Goal: Task Accomplishment & Management: Use online tool/utility

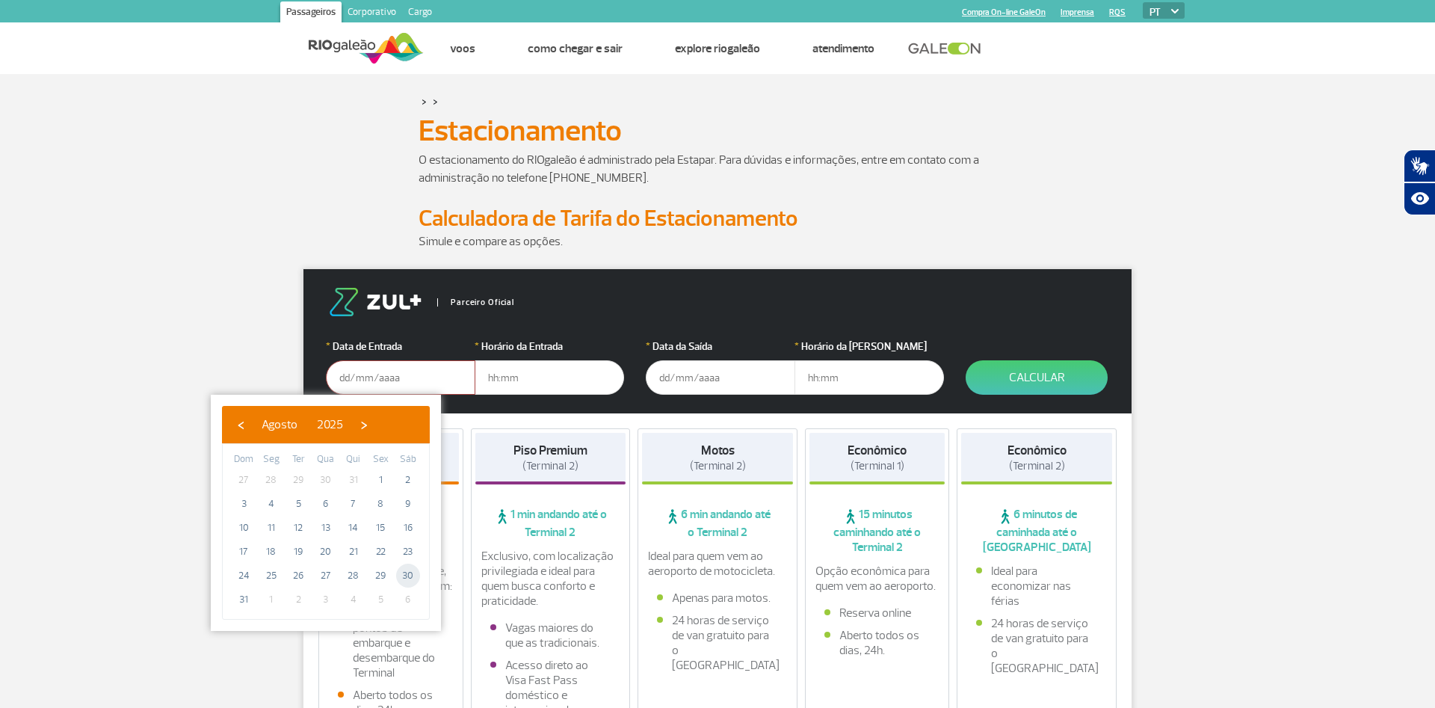
click at [406, 579] on span "30" at bounding box center [408, 576] width 24 height 24
type input "[DATE]"
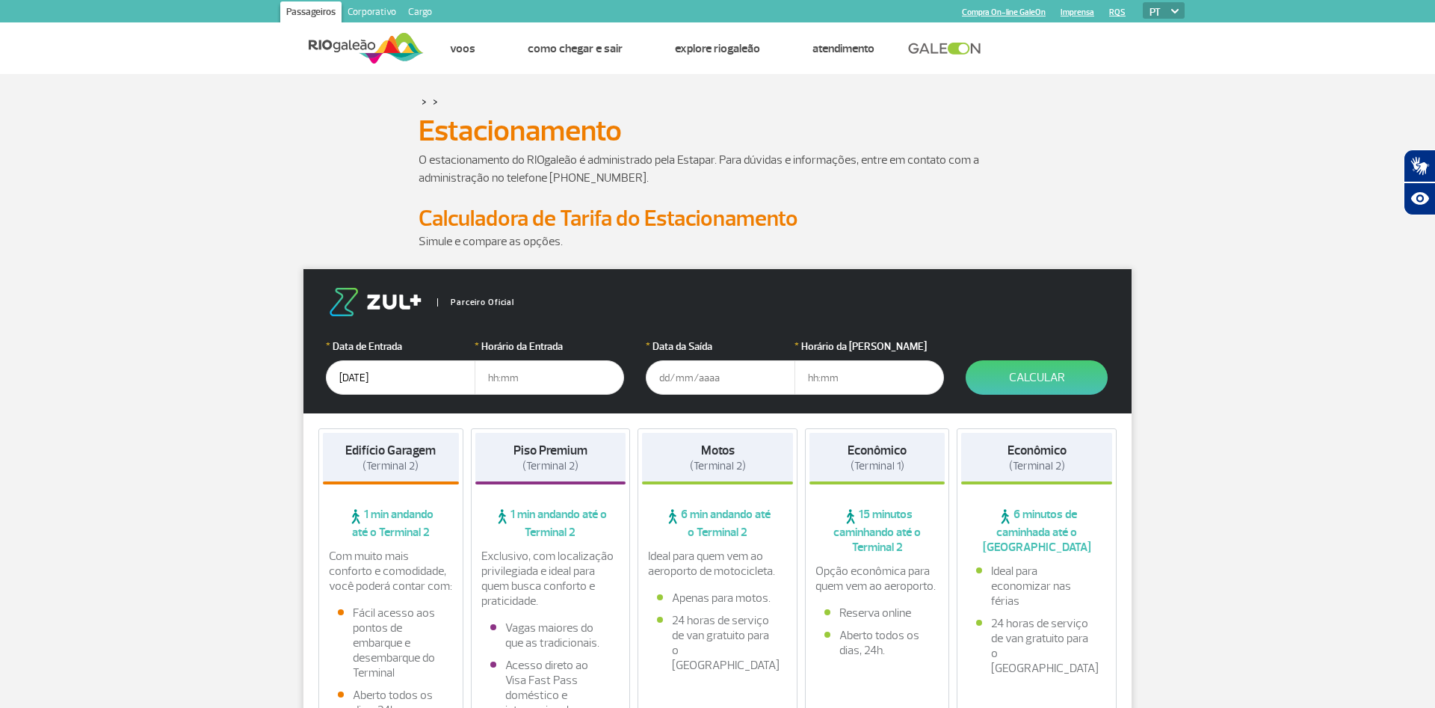
click at [537, 368] on input "text" at bounding box center [550, 377] width 150 height 34
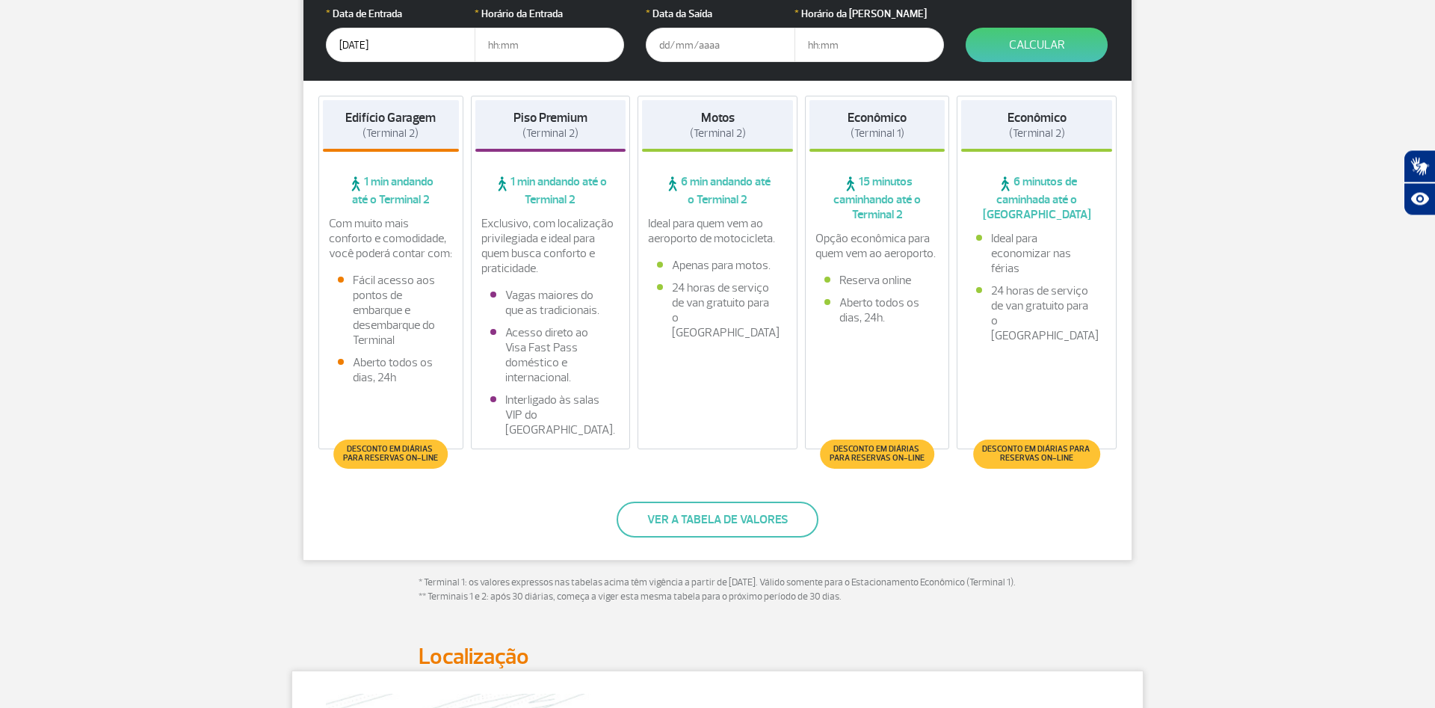
scroll to position [381, 0]
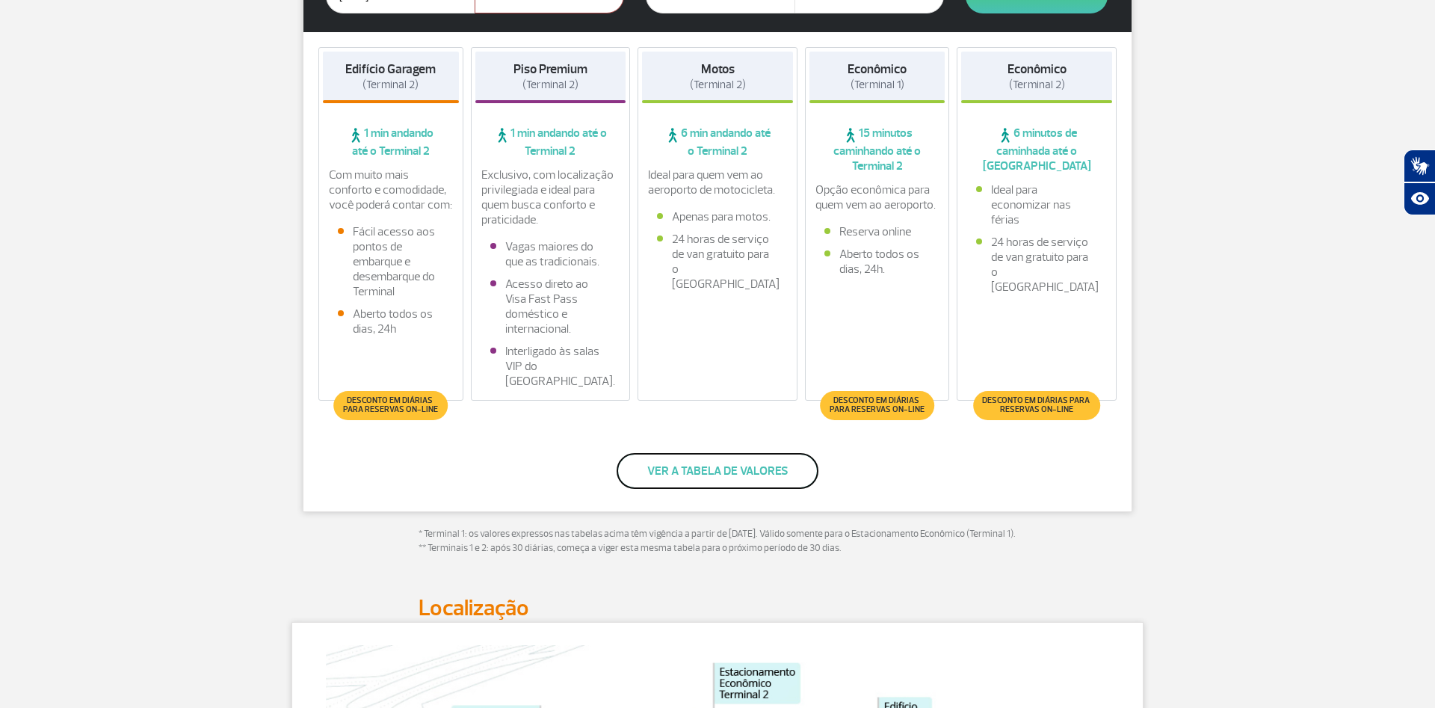
click at [771, 468] on button "Ver a tabela de valores" at bounding box center [718, 471] width 202 height 36
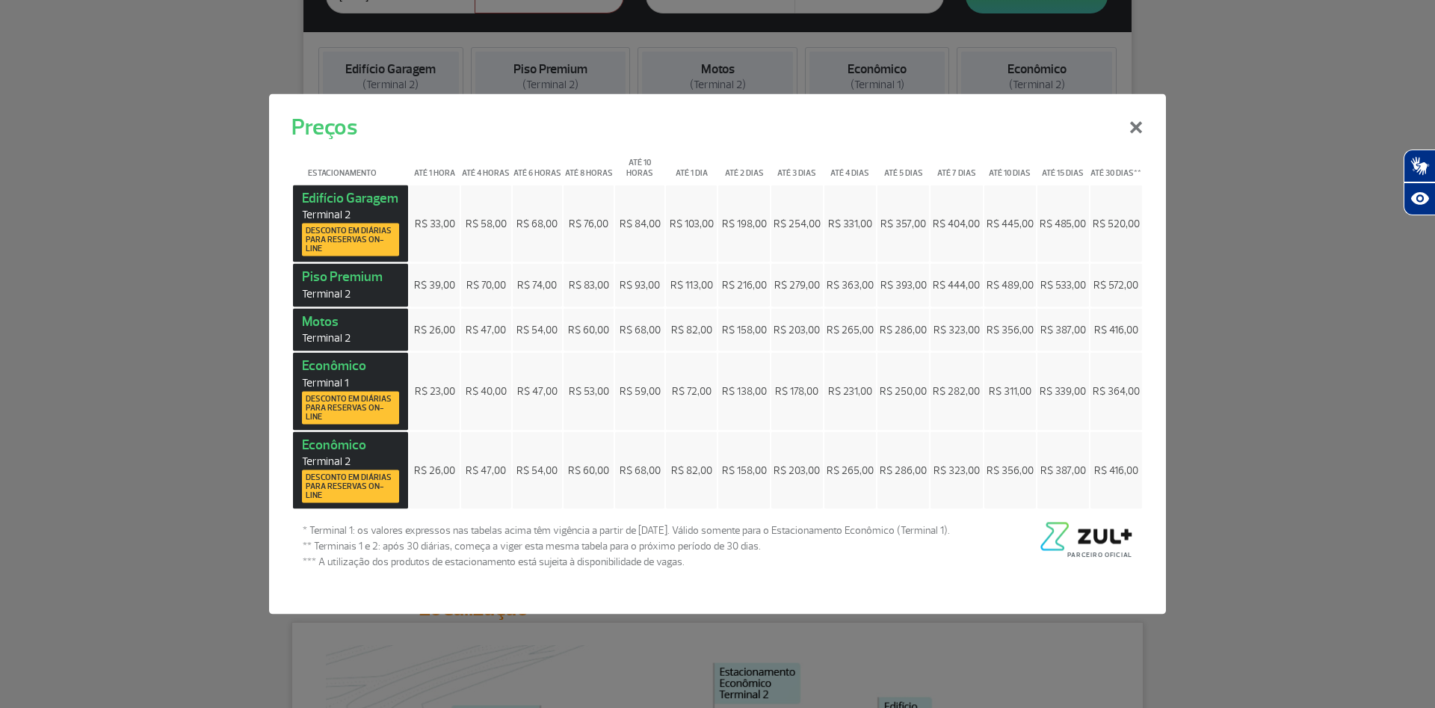
click at [1304, 147] on div "Preços × Estacionamento Até 1 hora Até 4 horas Até 6 horas Até 8 horas Até 10 h…" at bounding box center [717, 354] width 1435 height 708
click at [1133, 121] on button "×" at bounding box center [1136, 125] width 39 height 54
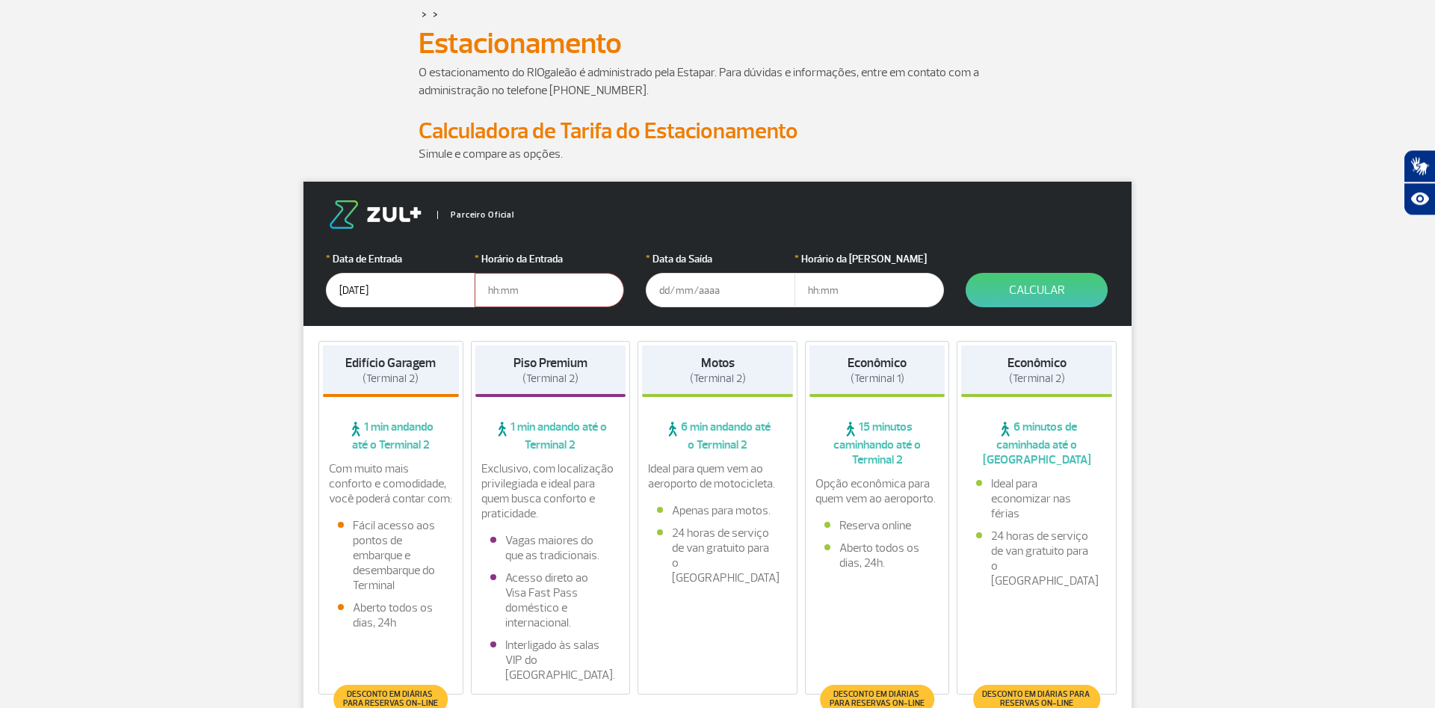
scroll to position [76, 0]
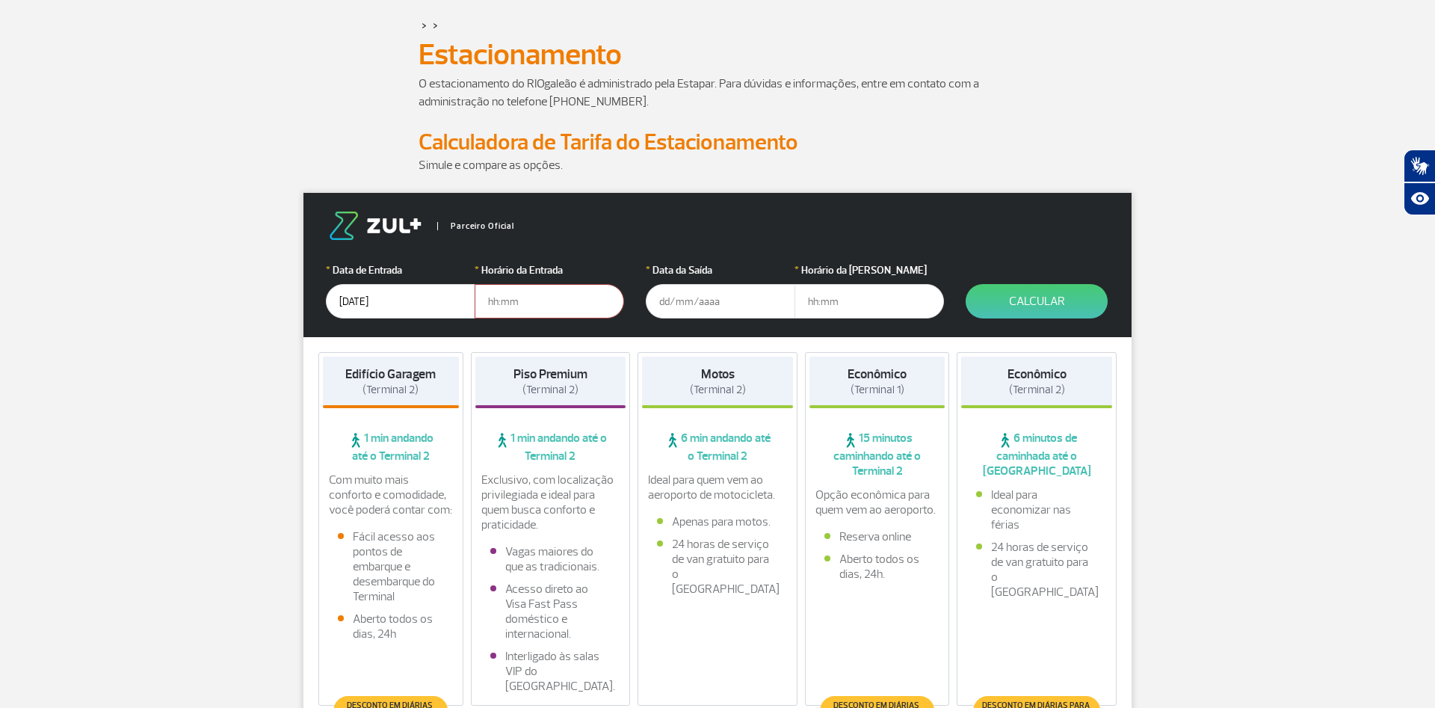
click at [515, 303] on input "text" at bounding box center [550, 301] width 150 height 34
type input "04:30"
click at [712, 295] on input "text" at bounding box center [721, 301] width 150 height 34
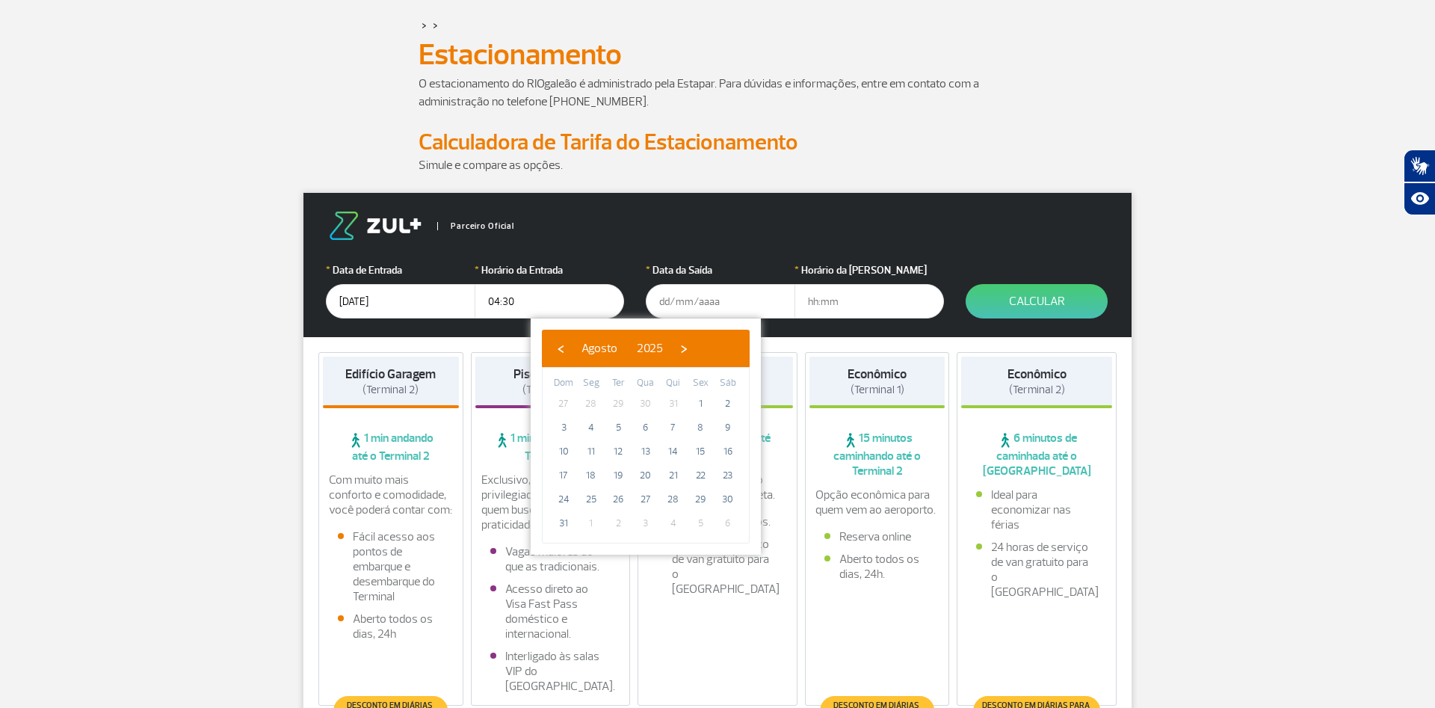
click at [593, 529] on span "1" at bounding box center [591, 523] width 24 height 24
click at [695, 350] on span "›" at bounding box center [684, 348] width 22 height 22
click at [591, 406] on span "1" at bounding box center [591, 404] width 24 height 24
type input "[DATE]"
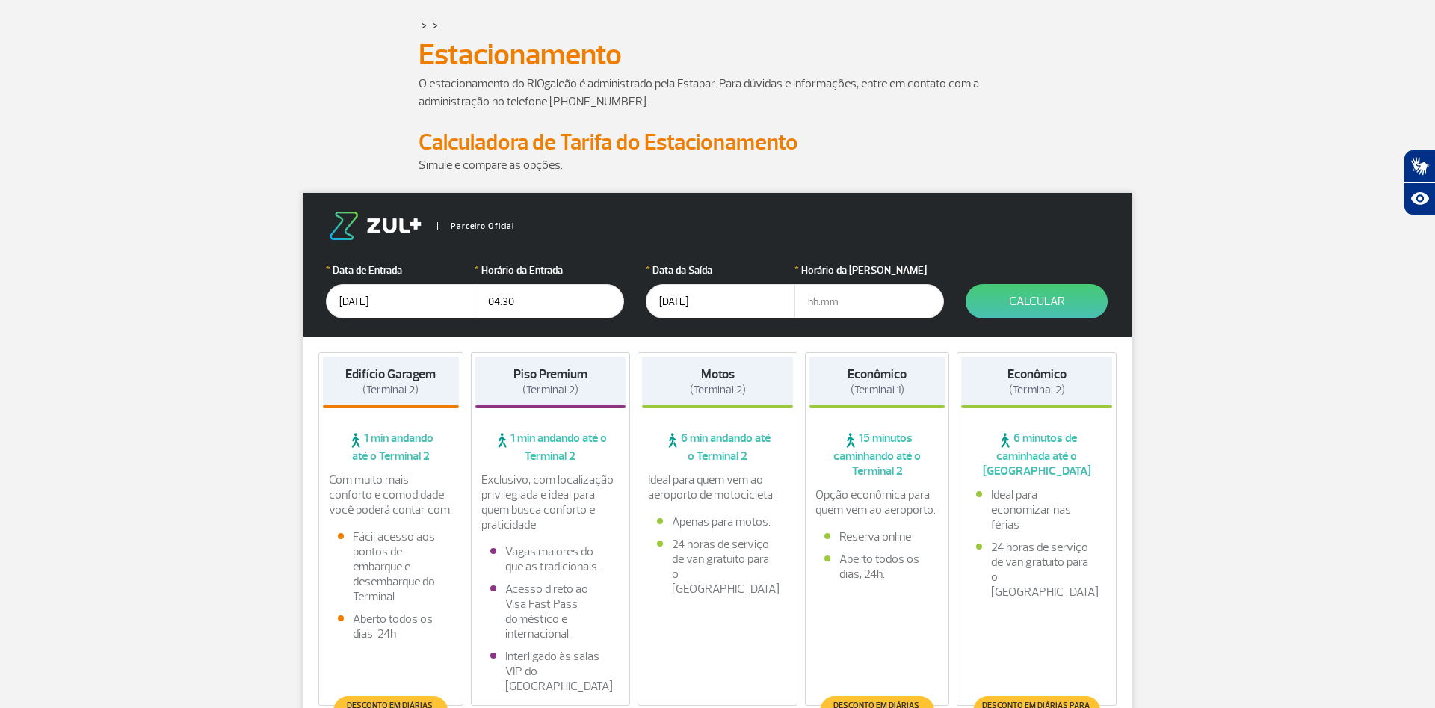
click at [857, 306] on input "text" at bounding box center [870, 301] width 150 height 34
click at [842, 303] on input "text" at bounding box center [870, 301] width 150 height 34
type input "18:00"
click at [1067, 307] on button "Calcular" at bounding box center [1037, 301] width 142 height 34
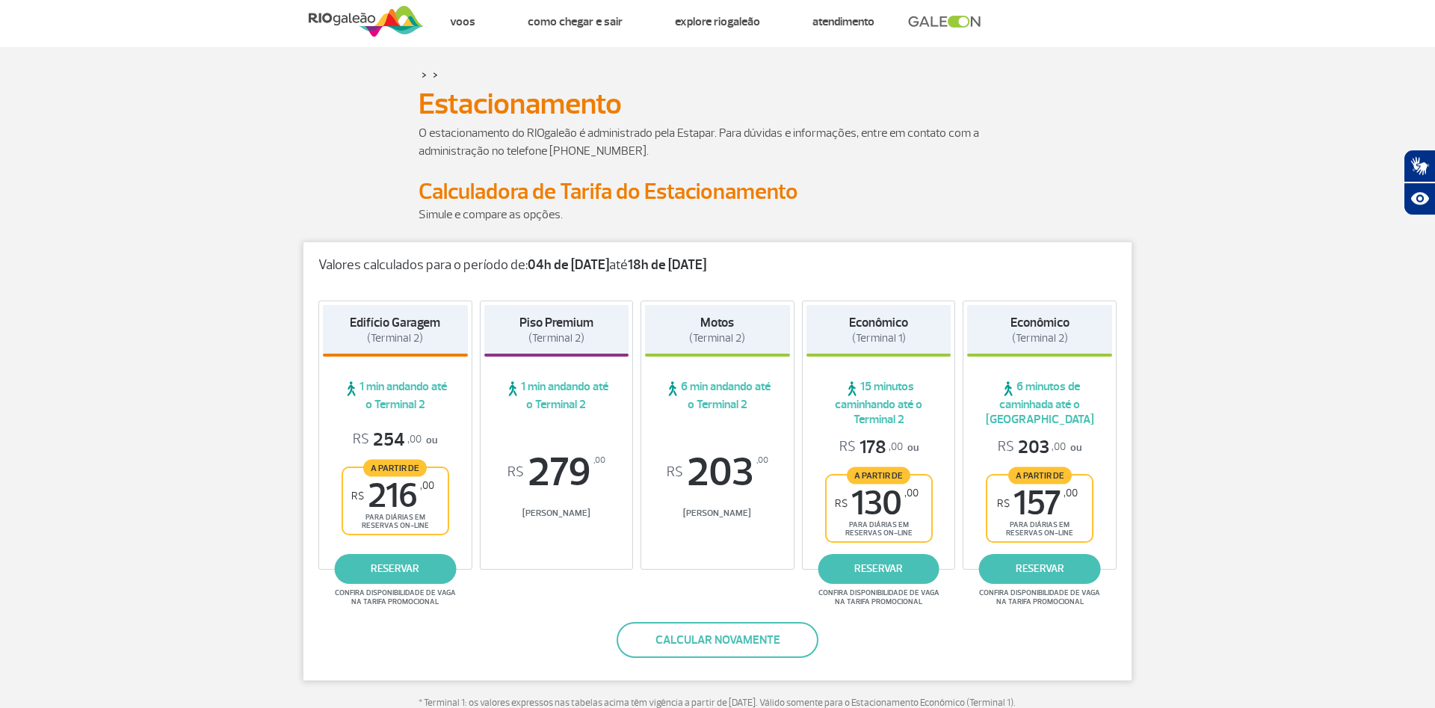
scroll to position [0, 0]
